Goal: Navigation & Orientation: Find specific page/section

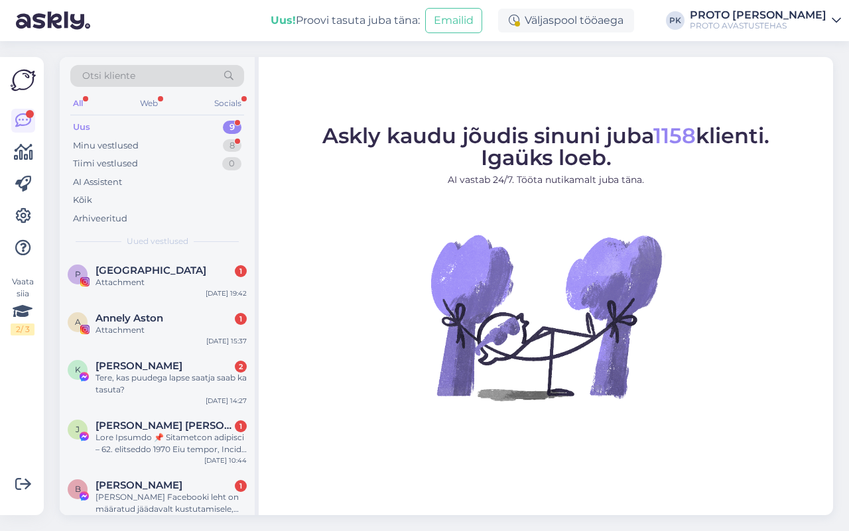
click at [83, 127] on div "Uus" at bounding box center [81, 127] width 17 height 13
click at [153, 103] on div "Web" at bounding box center [148, 103] width 23 height 17
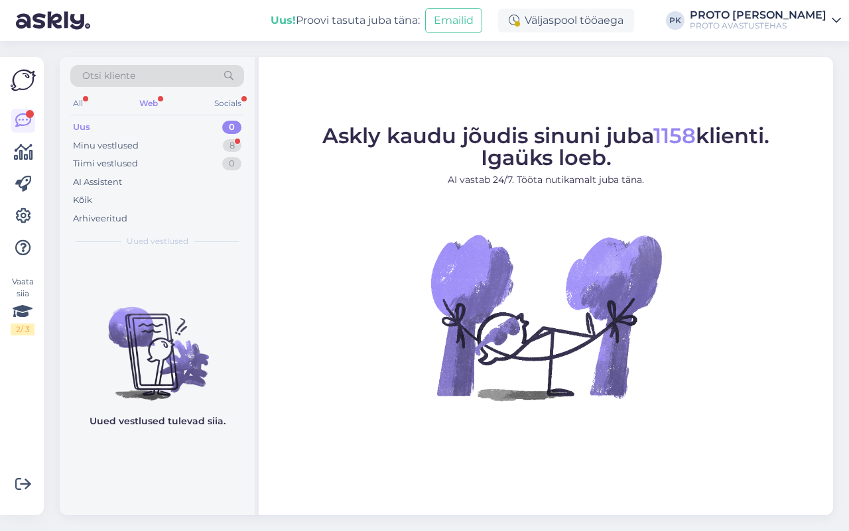
click at [87, 125] on div "Uus" at bounding box center [81, 127] width 17 height 13
click at [88, 149] on div "Minu vestlused" at bounding box center [106, 145] width 66 height 13
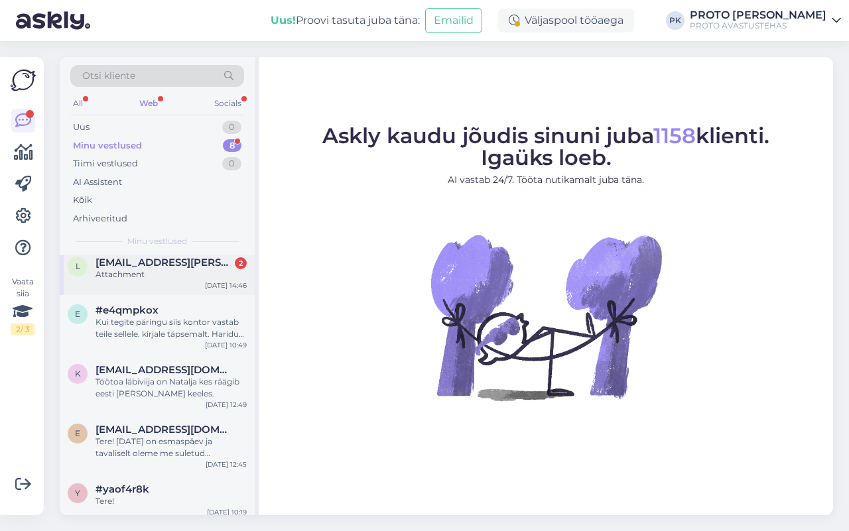
scroll to position [166, 0]
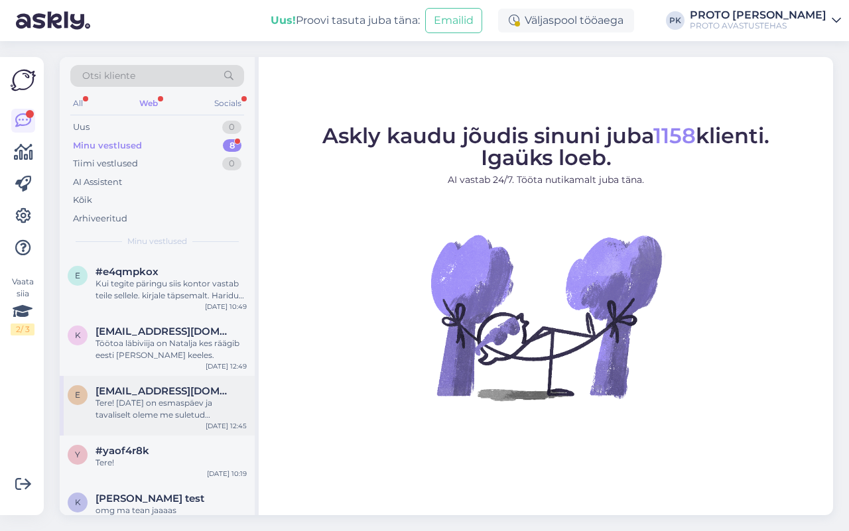
click at [161, 388] on span "[EMAIL_ADDRESS][DOMAIN_NAME]" at bounding box center [165, 391] width 138 height 12
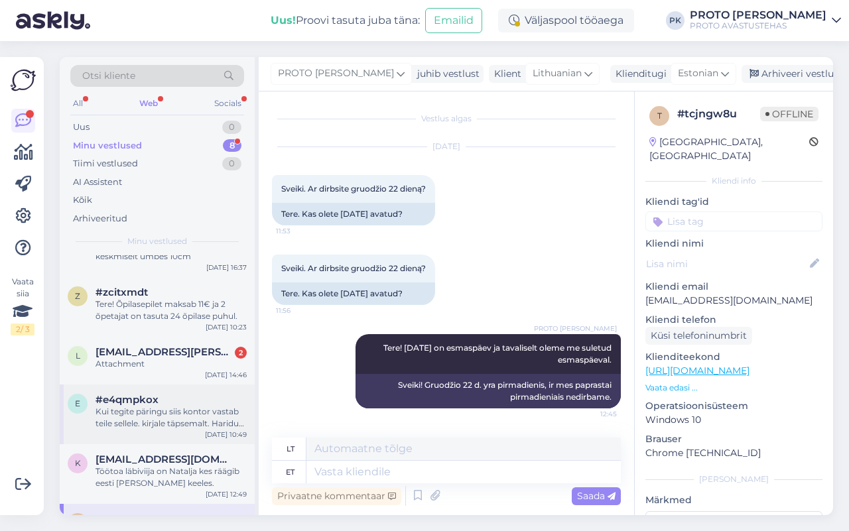
scroll to position [0, 0]
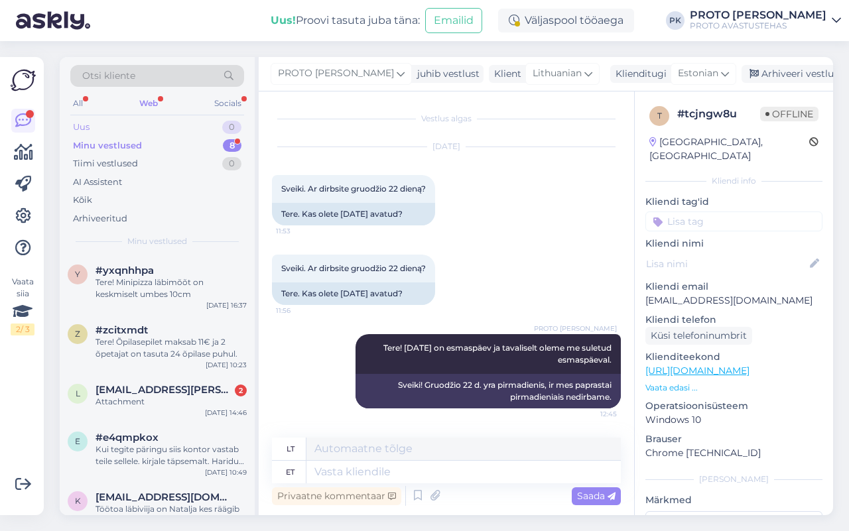
click at [78, 127] on div "Uus" at bounding box center [81, 127] width 17 height 13
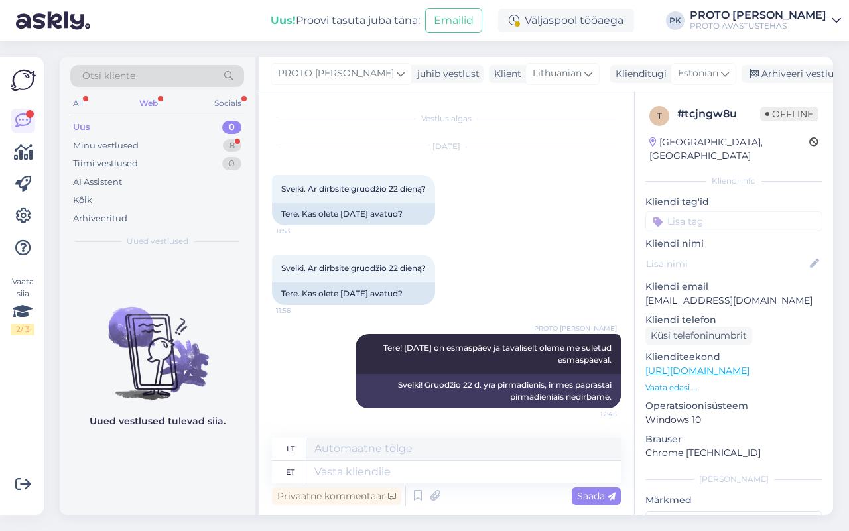
click at [84, 126] on div "Uus" at bounding box center [81, 127] width 17 height 13
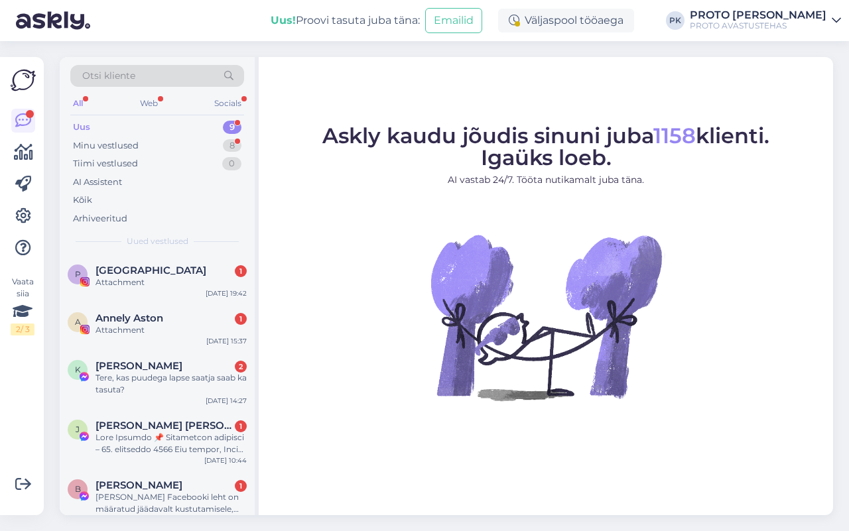
click at [70, 126] on div "Uus 9" at bounding box center [157, 127] width 174 height 19
click at [144, 101] on div "Web" at bounding box center [148, 103] width 23 height 17
